Goal: Transaction & Acquisition: Purchase product/service

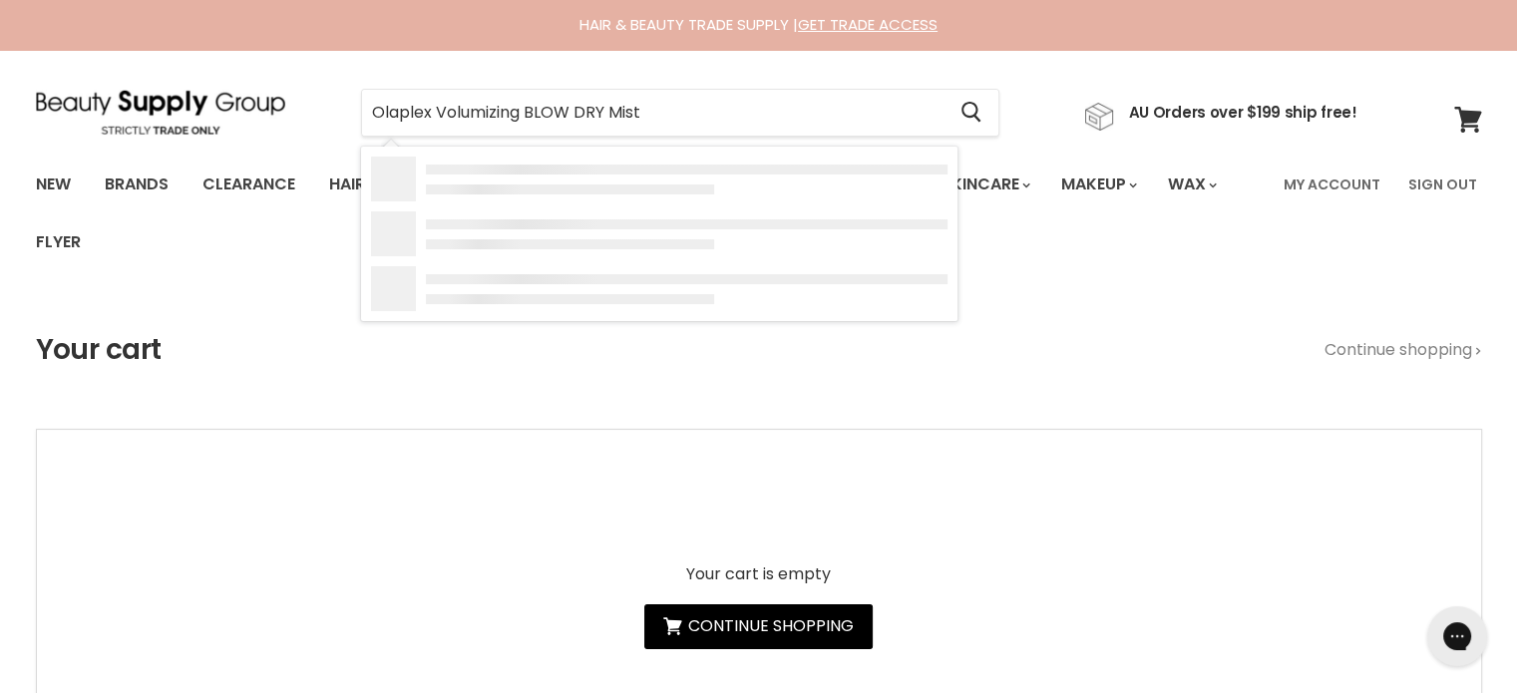
type input "Olaplex Volumizing BLOW DRY Mist"
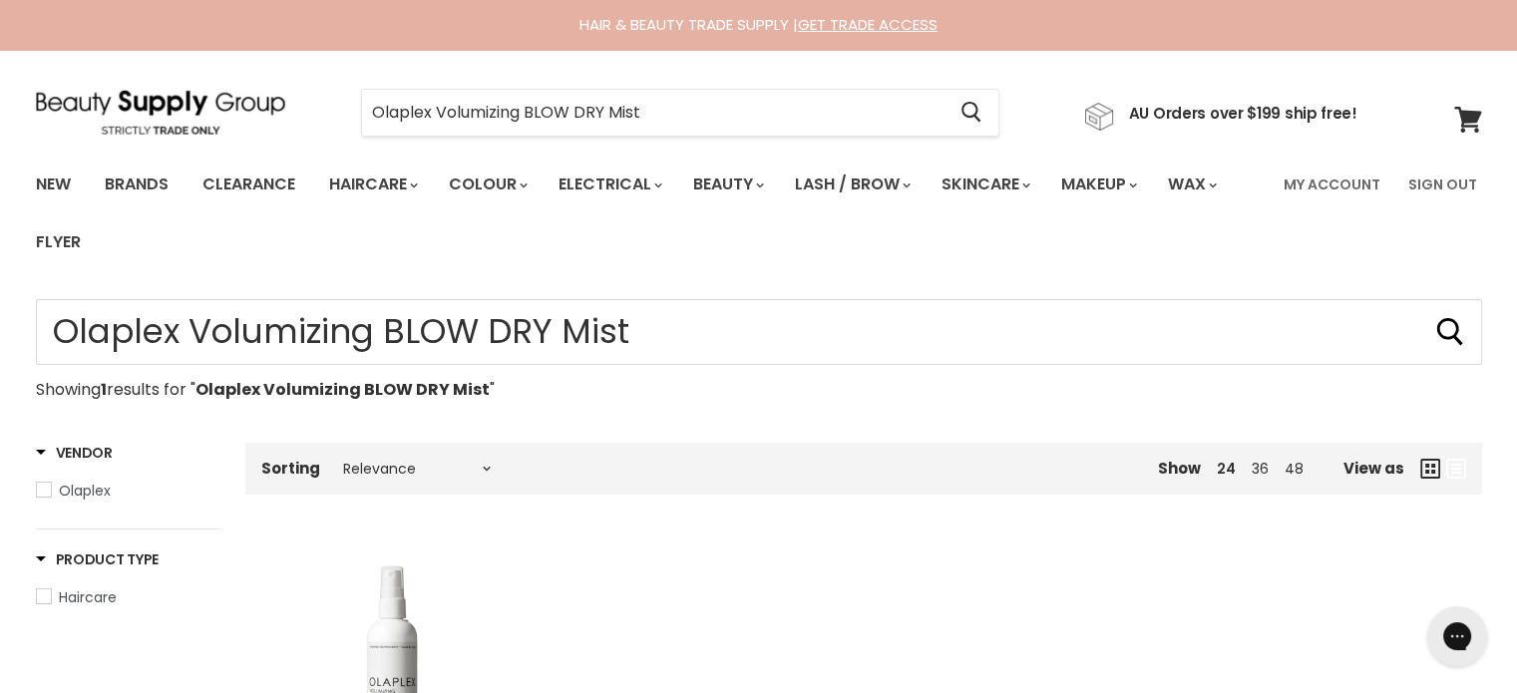
scroll to position [399, 0]
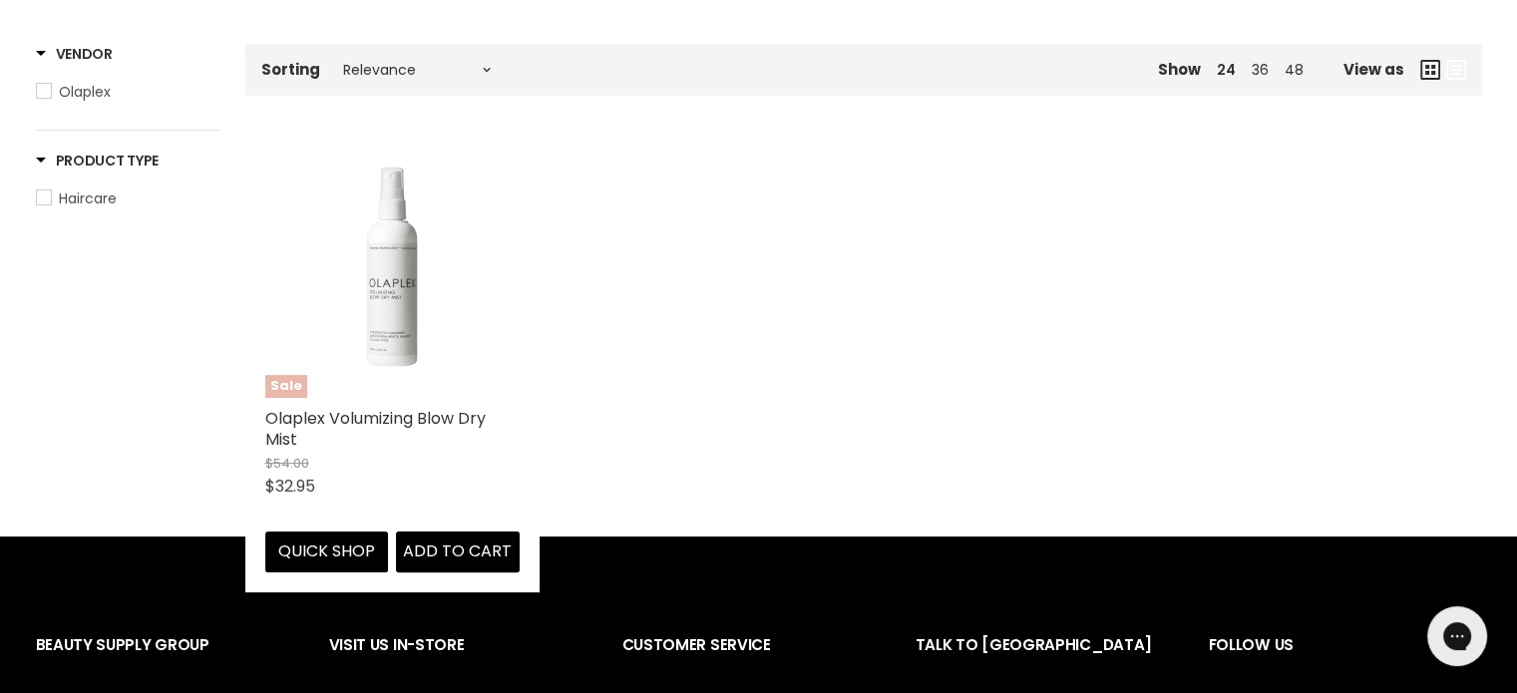
click at [414, 290] on img "Main content" at bounding box center [392, 271] width 254 height 254
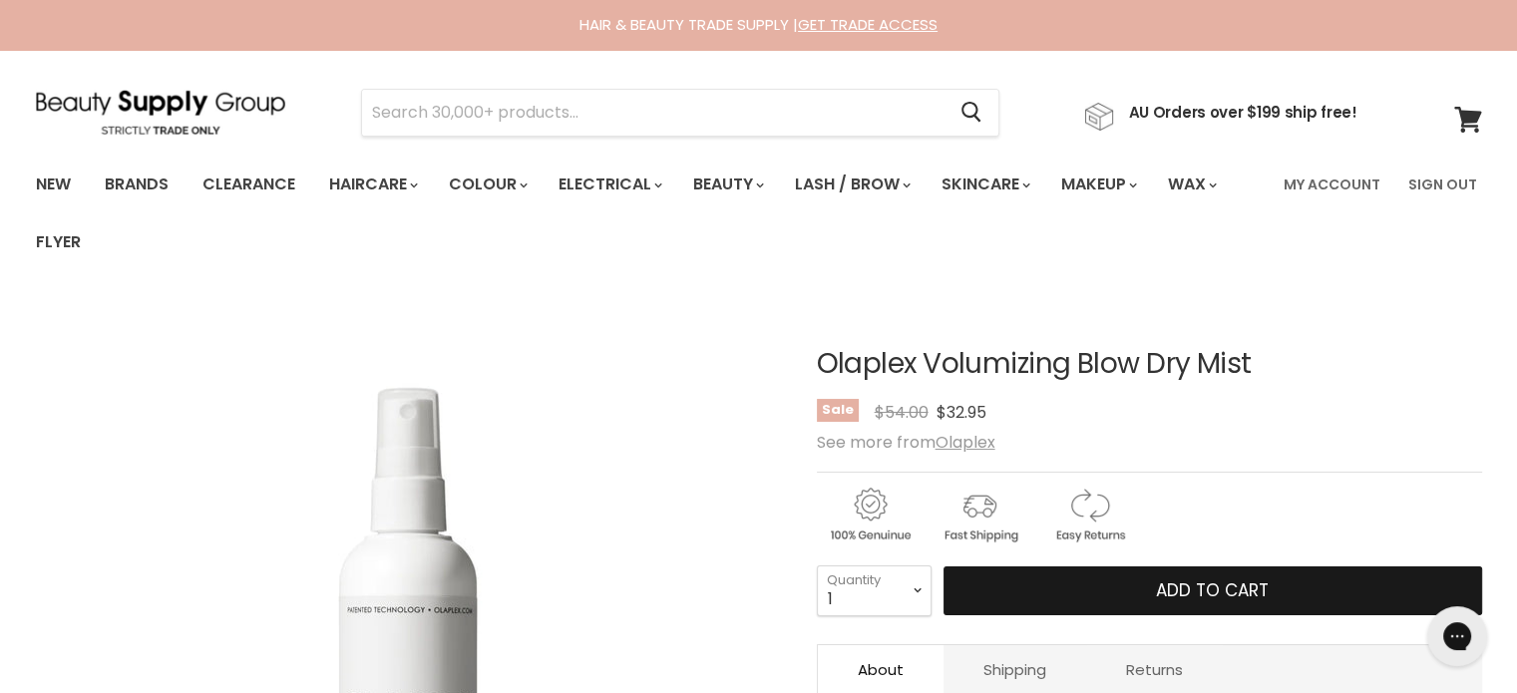
click at [1161, 578] on span "Add to cart" at bounding box center [1212, 590] width 113 height 24
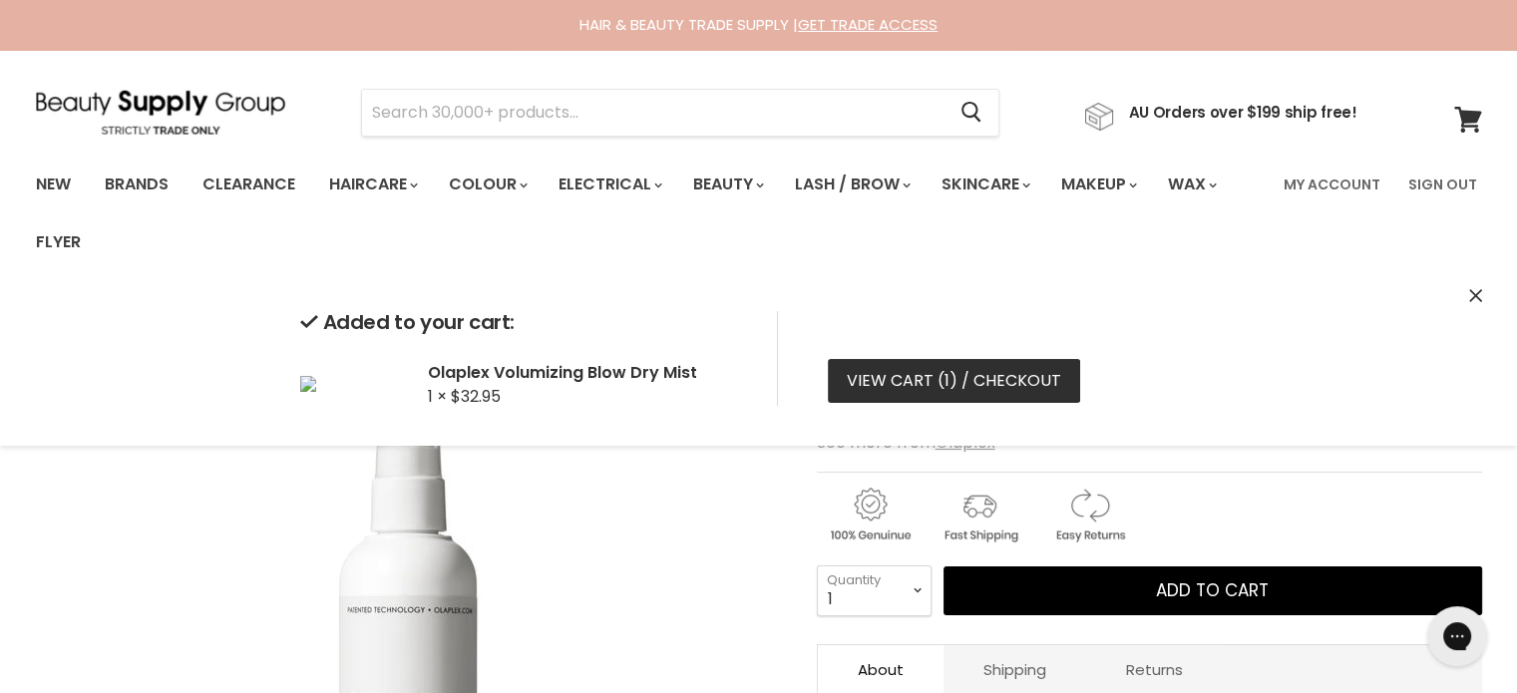
click at [967, 390] on link "View cart ( 1 ) / Checkout" at bounding box center [954, 381] width 252 height 44
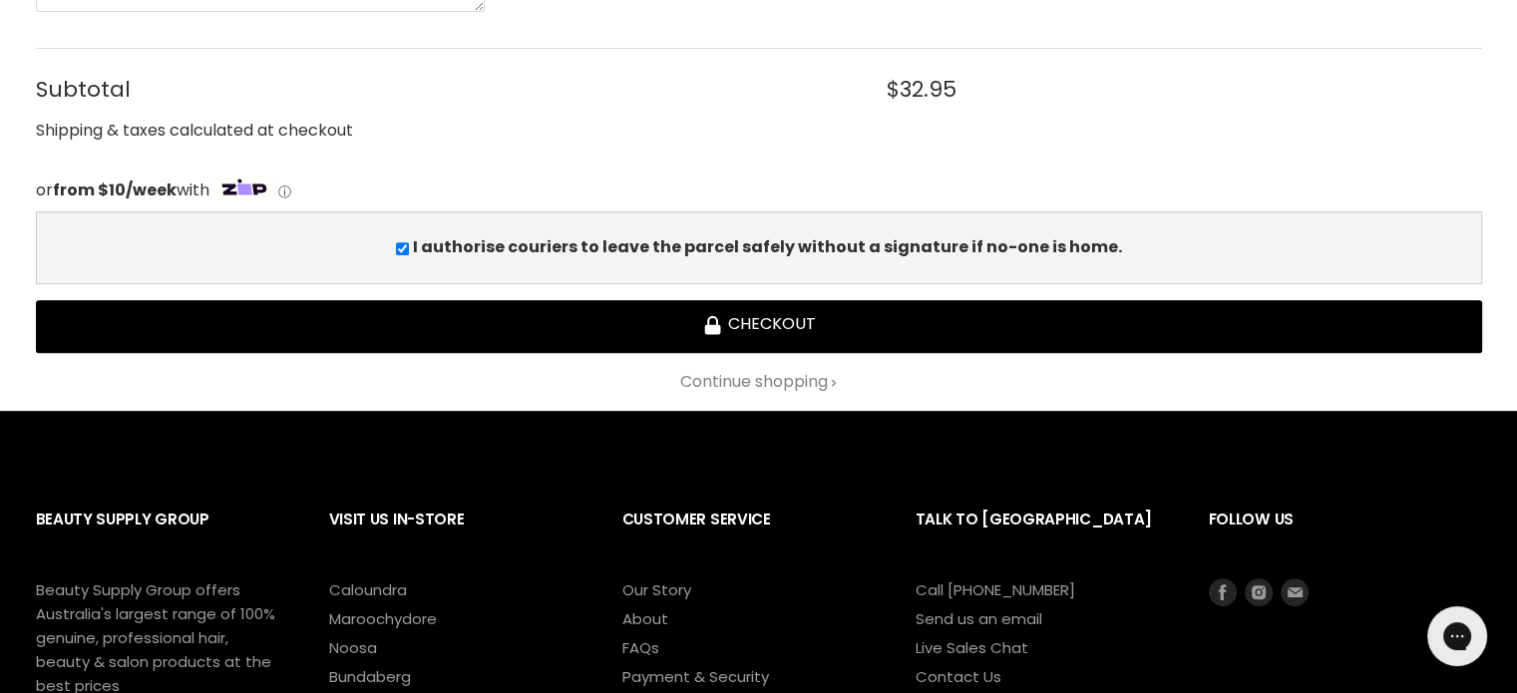
scroll to position [798, 0]
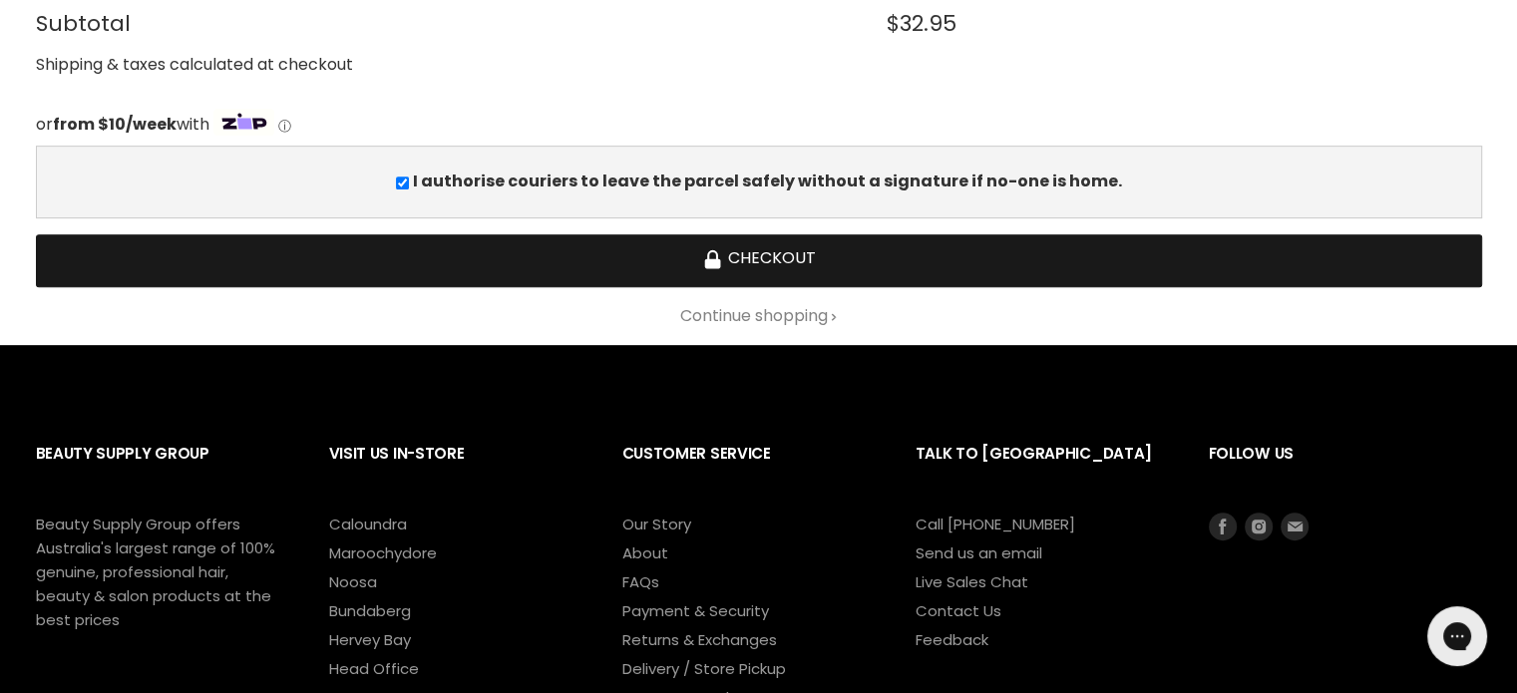
click at [761, 244] on button "Checkout" at bounding box center [759, 260] width 1446 height 53
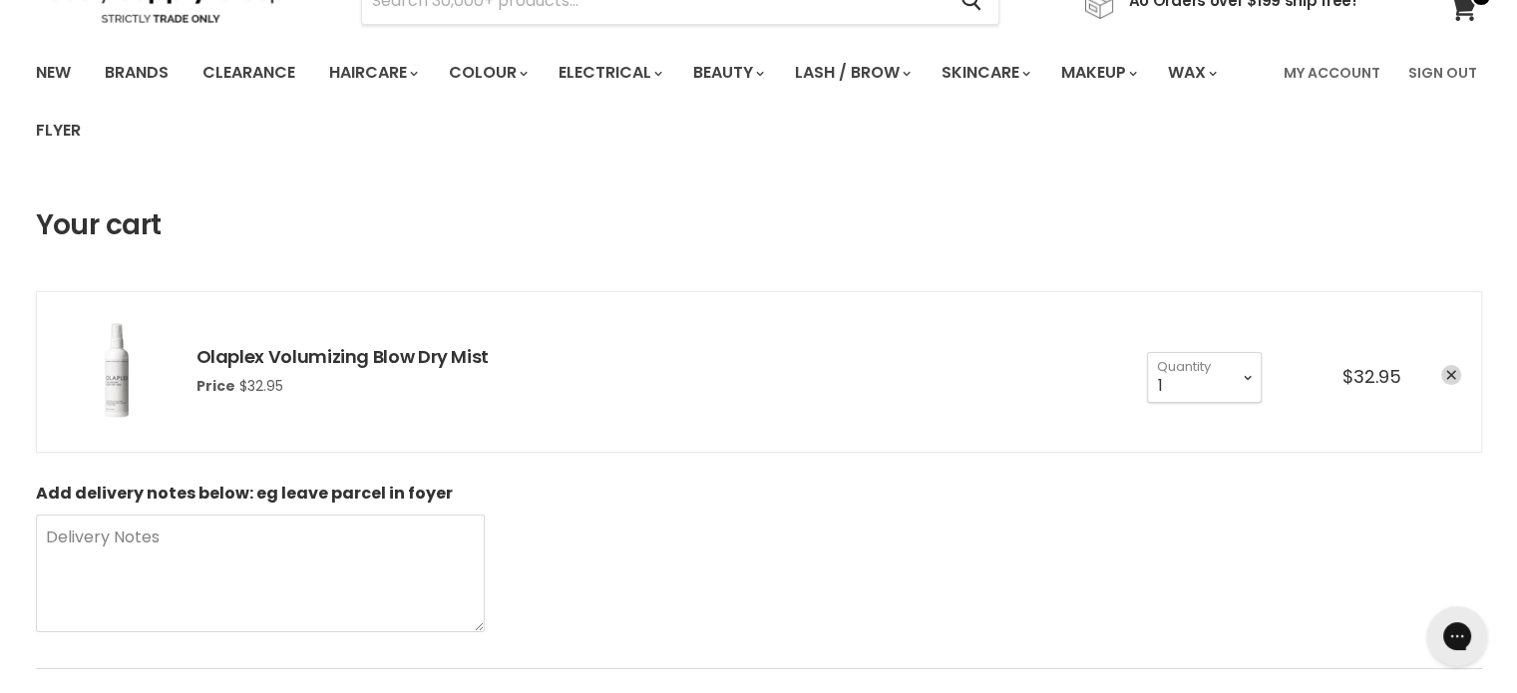
scroll to position [100, 0]
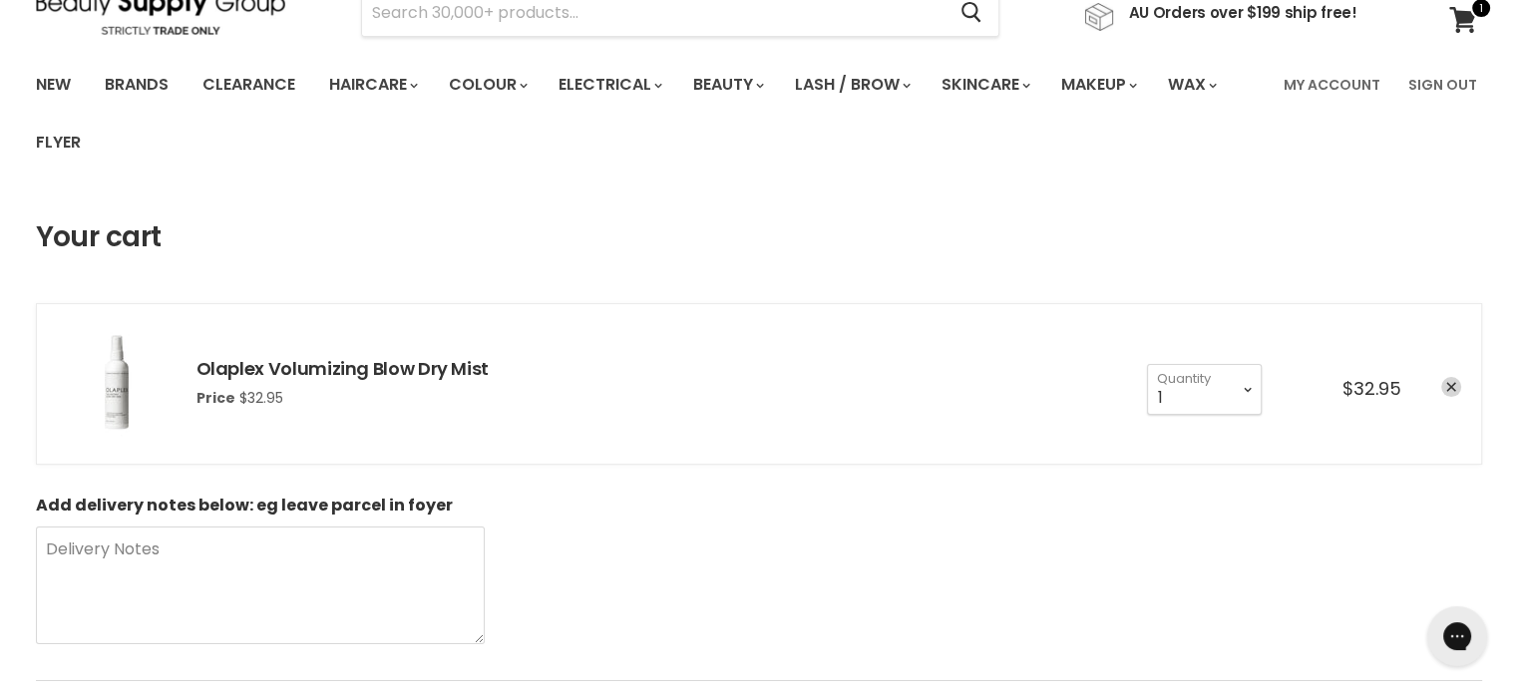
click at [1455, 397] on div "cart checkout" at bounding box center [1431, 389] width 60 height 24
click at [1455, 390] on icon "remove Olaplex Volumizing Blow Dry Mist" at bounding box center [1451, 387] width 10 height 10
